Goal: Navigation & Orientation: Find specific page/section

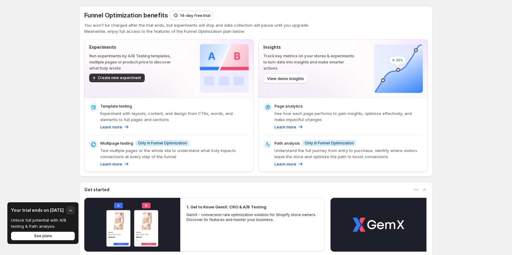
click at [109, 28] on p "You won't be charged after the trial ends, but experiments will stop and data c…" at bounding box center [255, 25] width 343 height 6
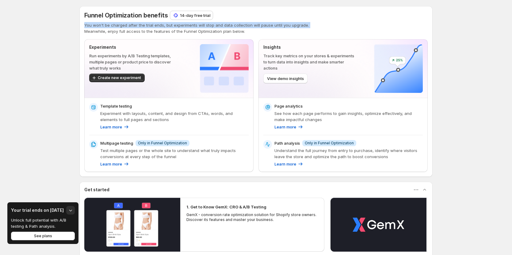
click at [109, 28] on p "You won't be charged after the trial ends, but experiments will stop and data c…" at bounding box center [255, 25] width 343 height 6
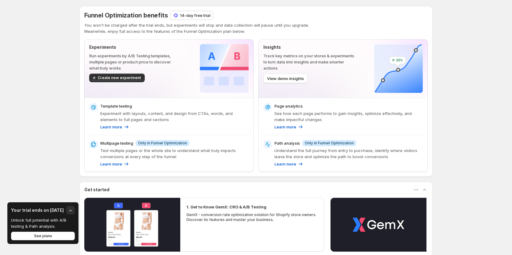
click at [451, 68] on div "Funnel Optimization benefits 14-day free trial You won't be charged after the t…" at bounding box center [256, 173] width 512 height 347
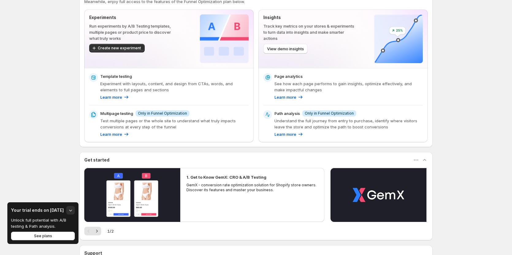
scroll to position [31, 0]
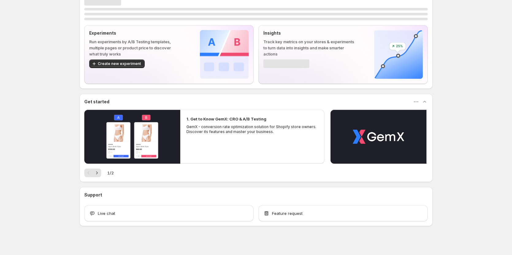
scroll to position [18, 0]
